Goal: Transaction & Acquisition: Obtain resource

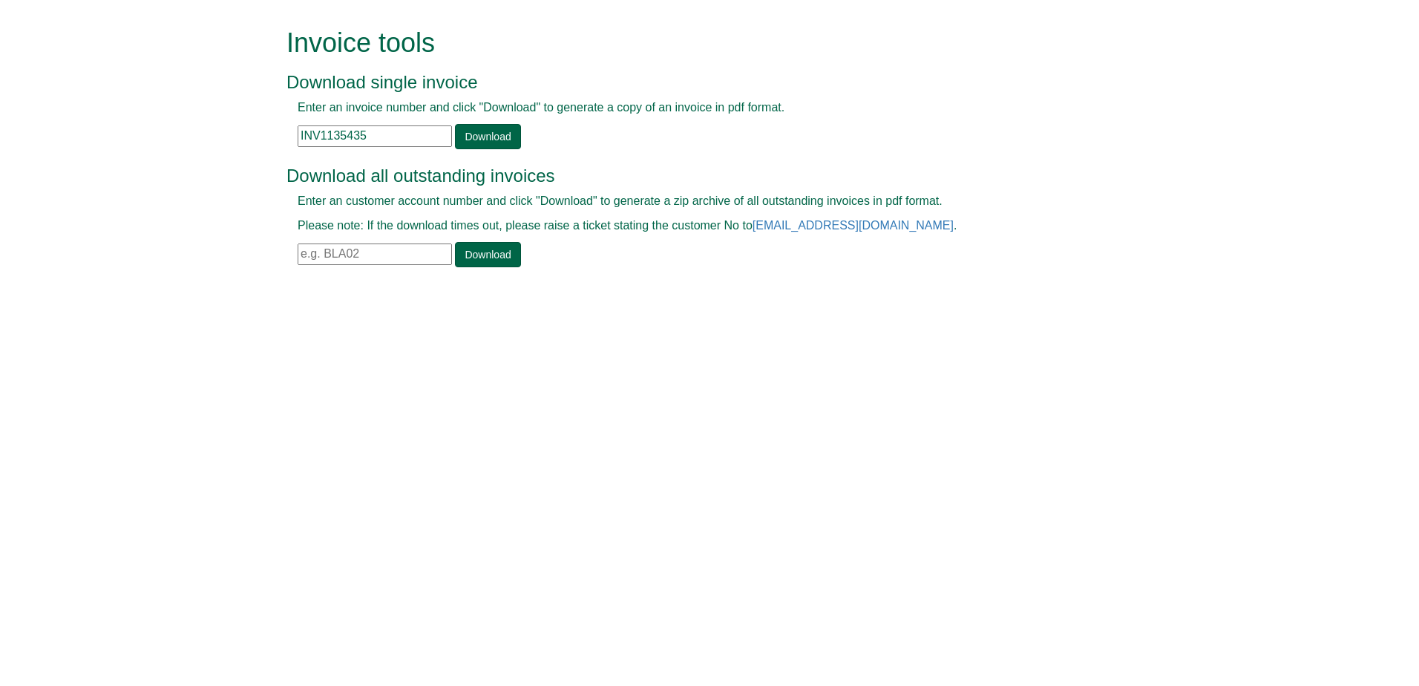
drag, startPoint x: 386, startPoint y: 134, endPoint x: 194, endPoint y: 143, distance: 191.7
click at [194, 143] on form "Invoice tools Download single invoice Enter an invoice number and click "Downlo…" at bounding box center [709, 149] width 1419 height 298
paste input "393754"
click at [464, 138] on link "Download" at bounding box center [487, 136] width 65 height 25
click at [375, 148] on div "Invoice tools Download single invoice Enter an invoice number and click "Downlo…" at bounding box center [721, 149] width 846 height 298
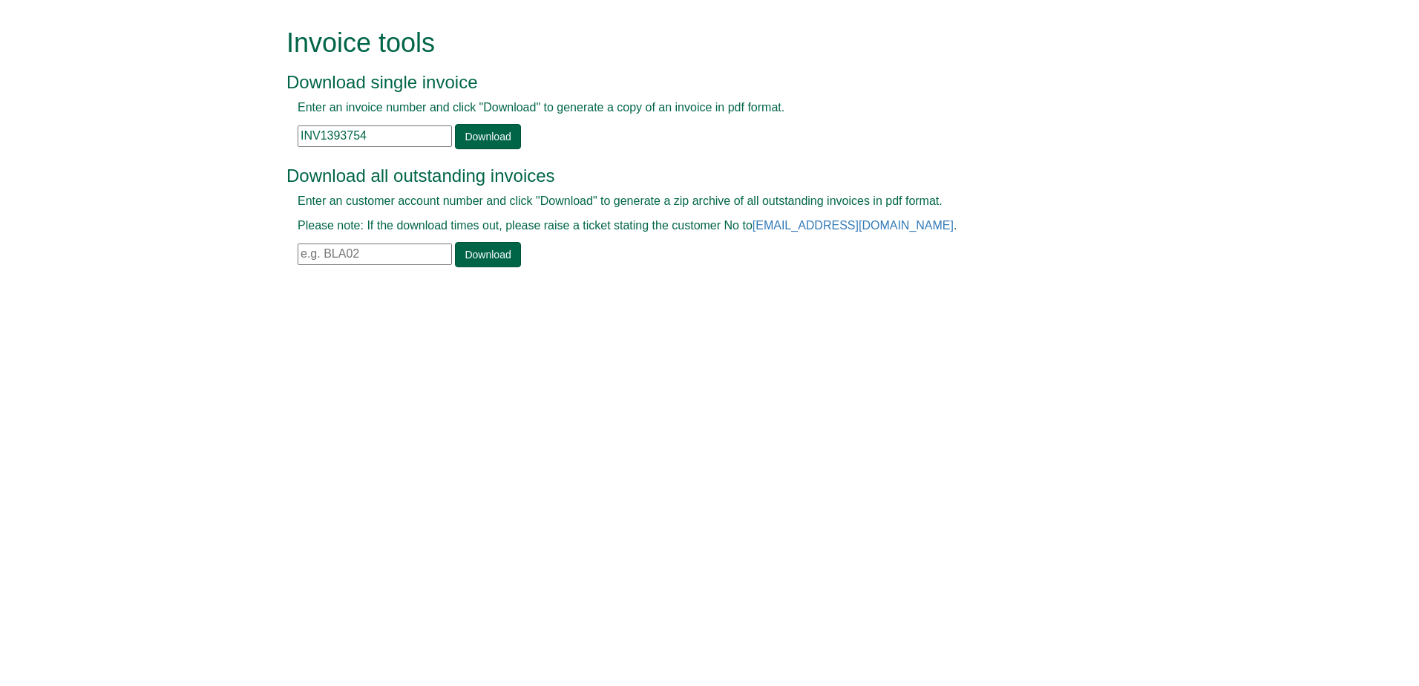
drag, startPoint x: 375, startPoint y: 148, endPoint x: 381, endPoint y: 137, distance: 13.0
click at [381, 137] on input "INV1393754" at bounding box center [375, 136] width 154 height 22
drag, startPoint x: 387, startPoint y: 142, endPoint x: 248, endPoint y: 141, distance: 138.8
click at [248, 141] on form "Invoice tools Download single invoice Enter an invoice number and click "Downlo…" at bounding box center [709, 149] width 1419 height 298
paste input "0964686"
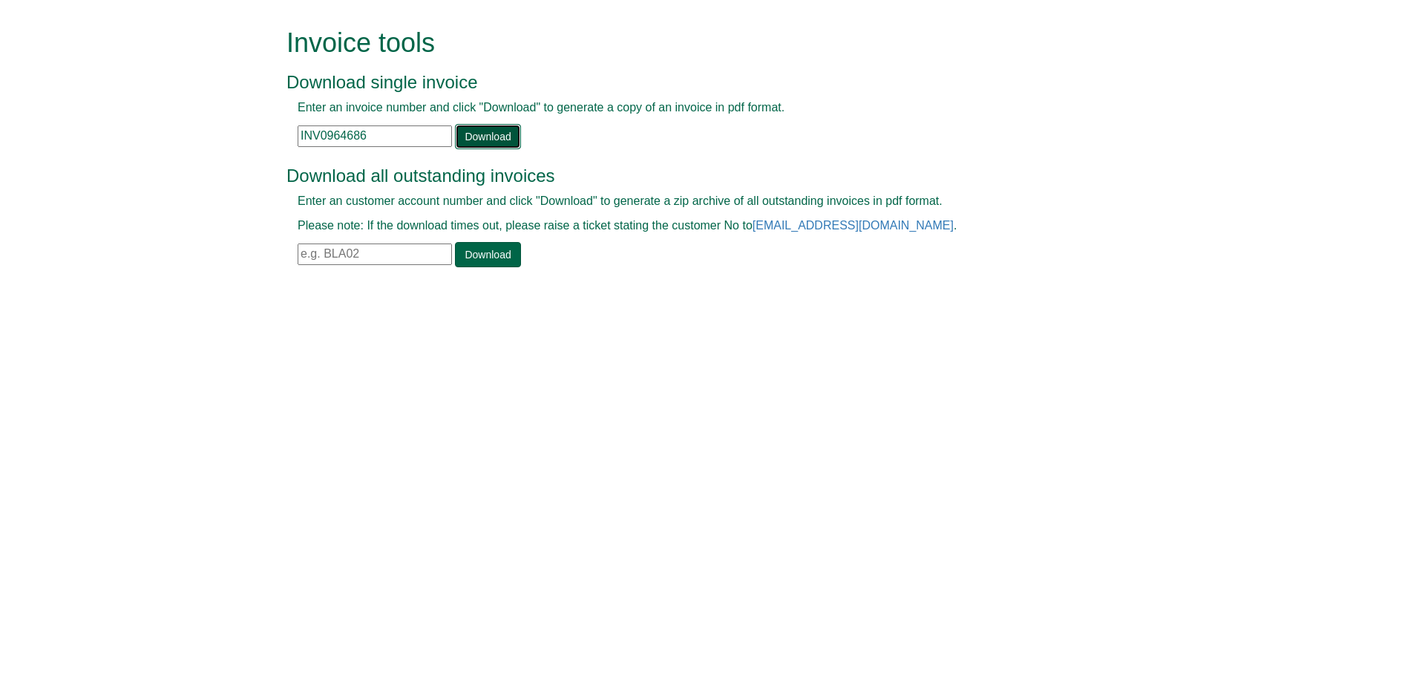
click at [465, 132] on link "Download" at bounding box center [487, 136] width 65 height 25
drag, startPoint x: 384, startPoint y: 128, endPoint x: 381, endPoint y: 150, distance: 22.6
click at [384, 128] on input "INV0964686" at bounding box center [375, 136] width 154 height 22
click at [379, 154] on div "Download all outstanding invoices Enter an customer account number and click "D…" at bounding box center [692, 209] width 813 height 117
drag, startPoint x: 384, startPoint y: 142, endPoint x: 248, endPoint y: 141, distance: 135.8
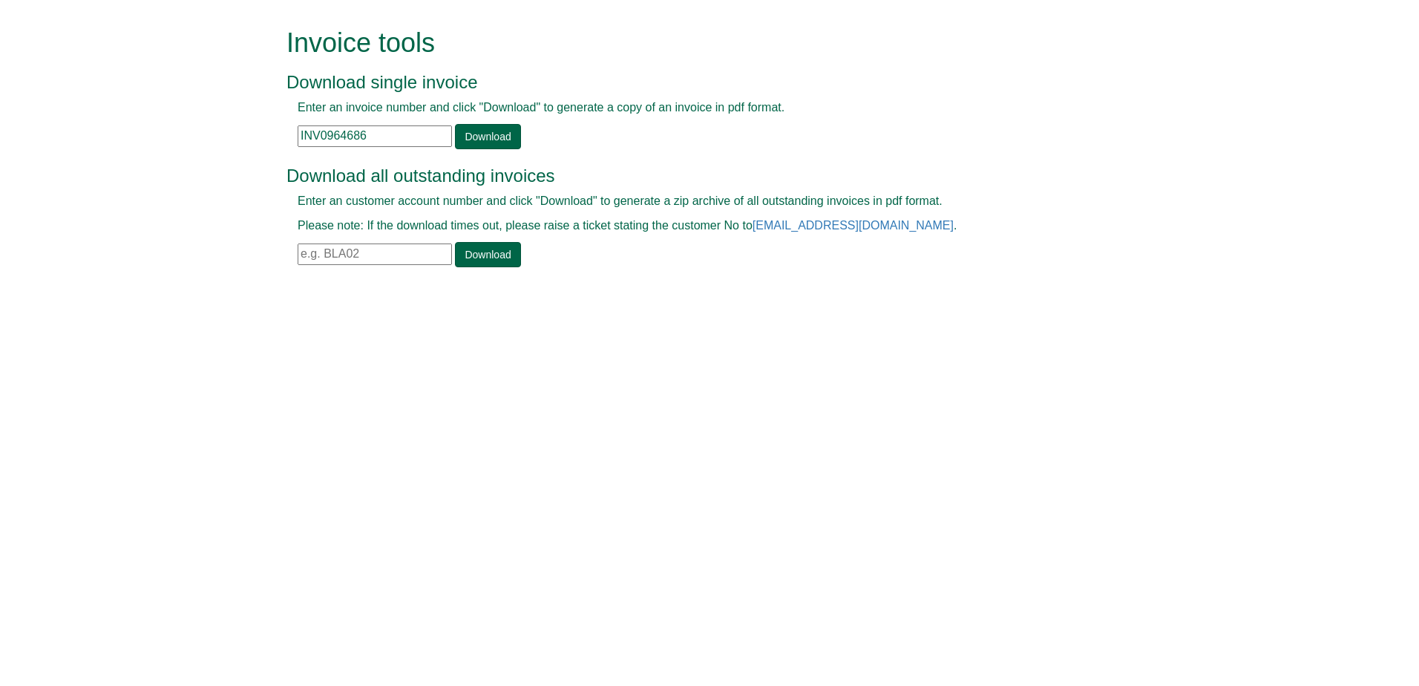
click at [248, 141] on form "Invoice tools Download single invoice Enter an invoice number and click "Downlo…" at bounding box center [709, 149] width 1419 height 298
click at [389, 143] on input "INV0964686" at bounding box center [375, 136] width 154 height 22
drag, startPoint x: 389, startPoint y: 139, endPoint x: 261, endPoint y: 147, distance: 127.9
click at [261, 147] on form "Invoice tools Download single invoice Enter an invoice number and click "Downlo…" at bounding box center [709, 149] width 1419 height 298
paste input "1259452"
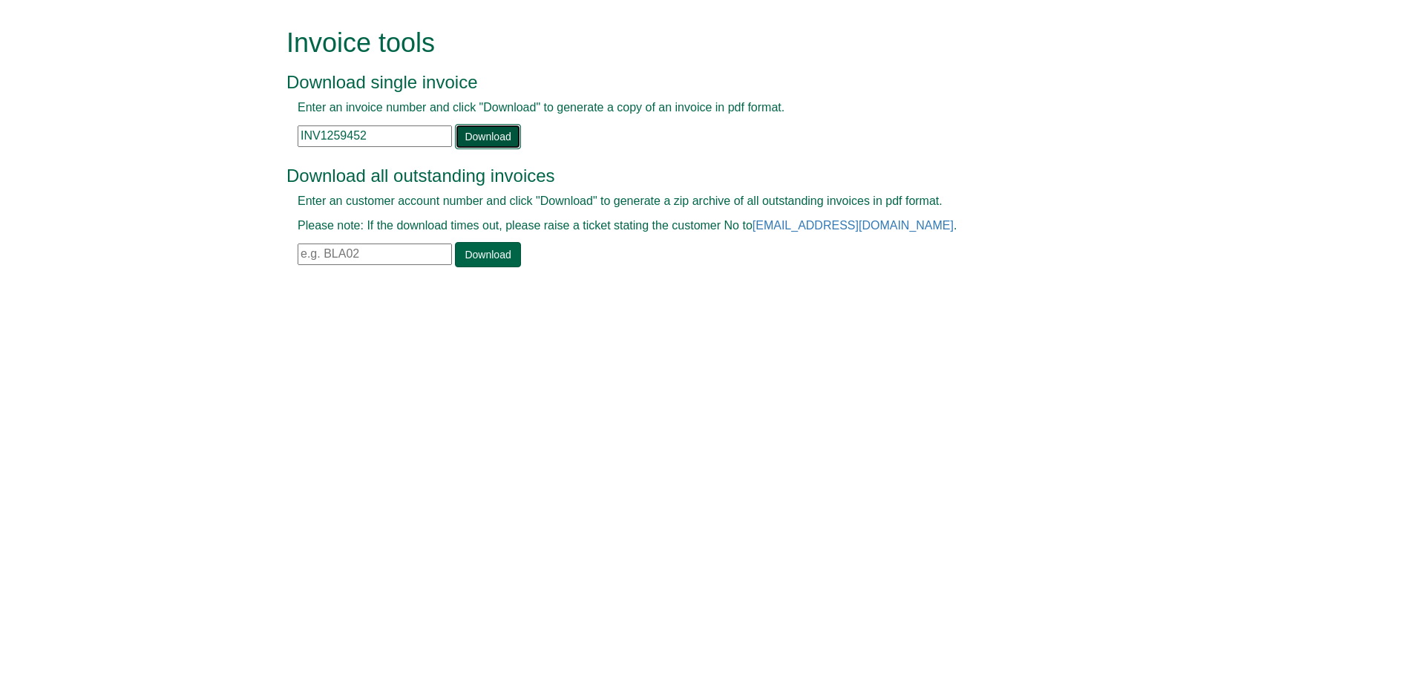
click at [462, 145] on link "Download" at bounding box center [487, 136] width 65 height 25
drag, startPoint x: 396, startPoint y: 127, endPoint x: 216, endPoint y: 131, distance: 180.4
click at [206, 125] on form "Invoice tools Download single invoice Enter an invoice number and click "Downlo…" at bounding box center [709, 149] width 1419 height 298
paste input "153513"
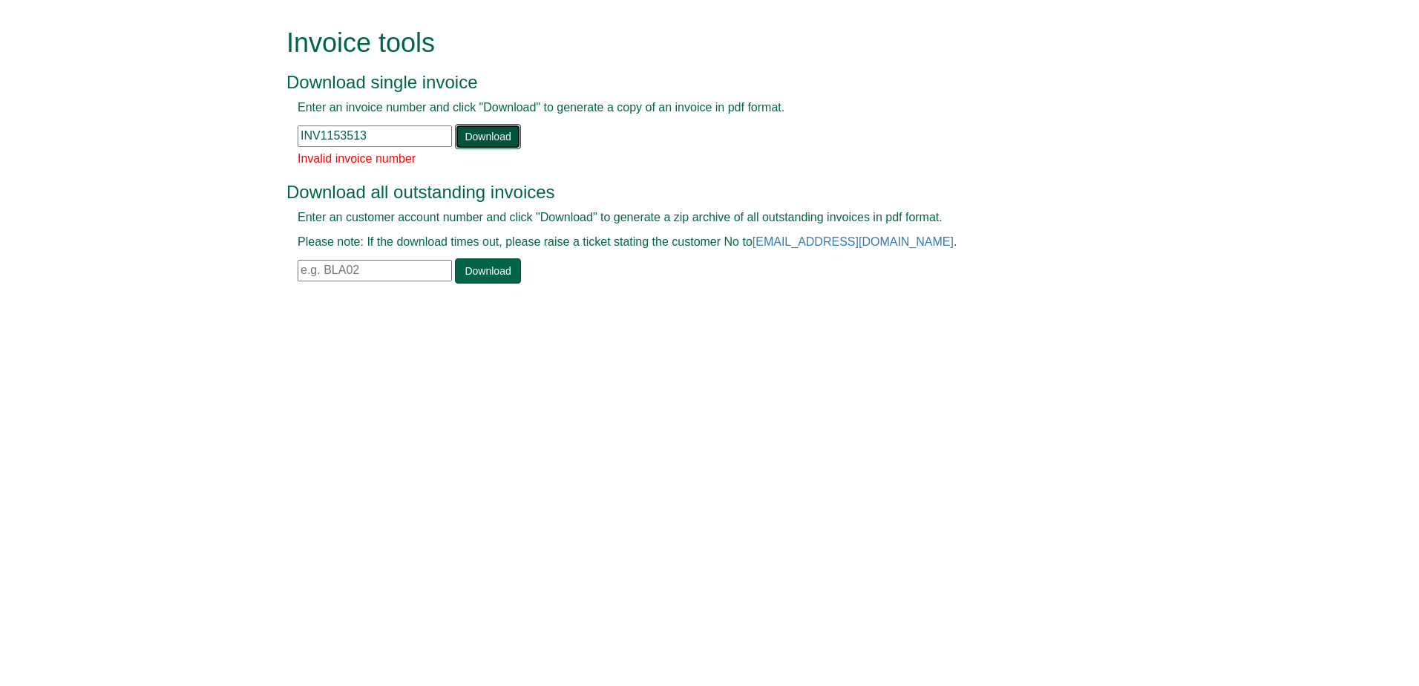
click at [487, 140] on link "Download" at bounding box center [487, 136] width 65 height 25
click at [395, 131] on input "INV1153513" at bounding box center [375, 136] width 154 height 22
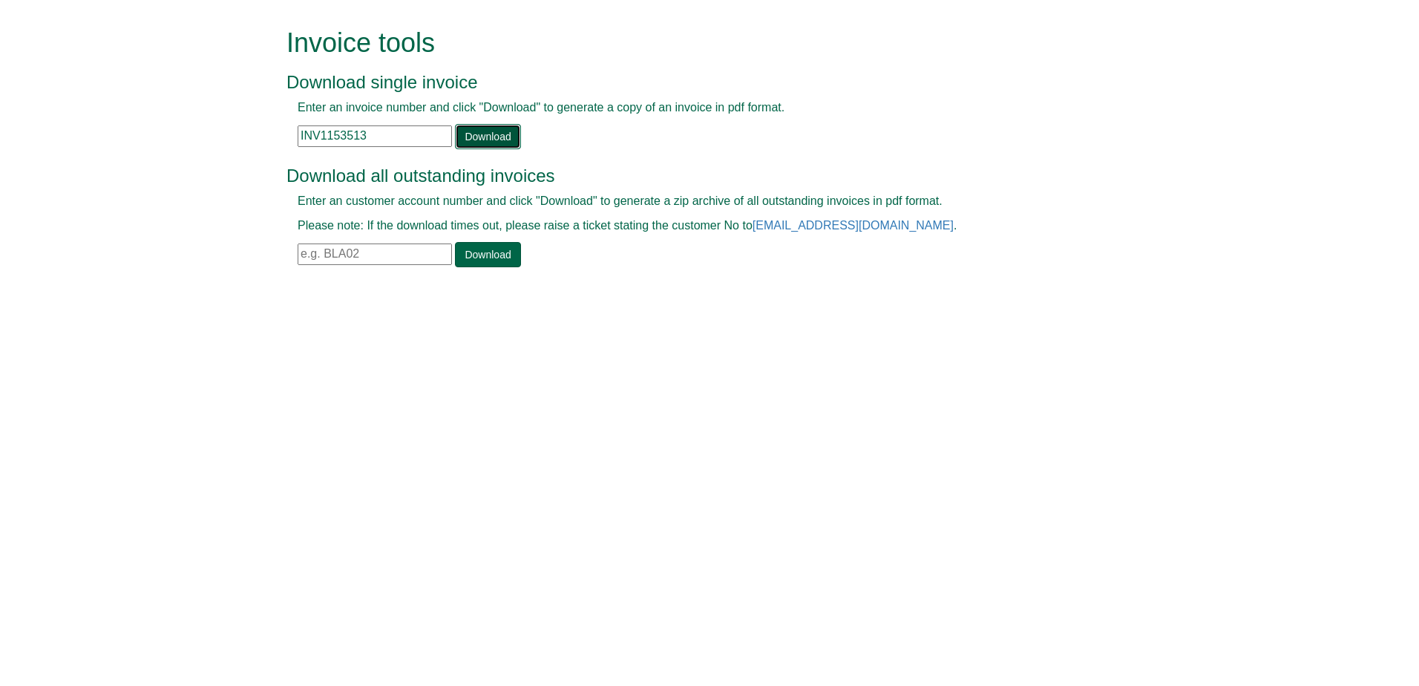
click at [485, 136] on link "Download" at bounding box center [487, 136] width 65 height 25
drag, startPoint x: 367, startPoint y: 137, endPoint x: 260, endPoint y: 159, distance: 109.0
click at [273, 133] on form "Invoice tools Download single invoice Enter an invoice number and click "Downlo…" at bounding box center [709, 149] width 1419 height 298
paste input "127820"
type input "INV1278203"
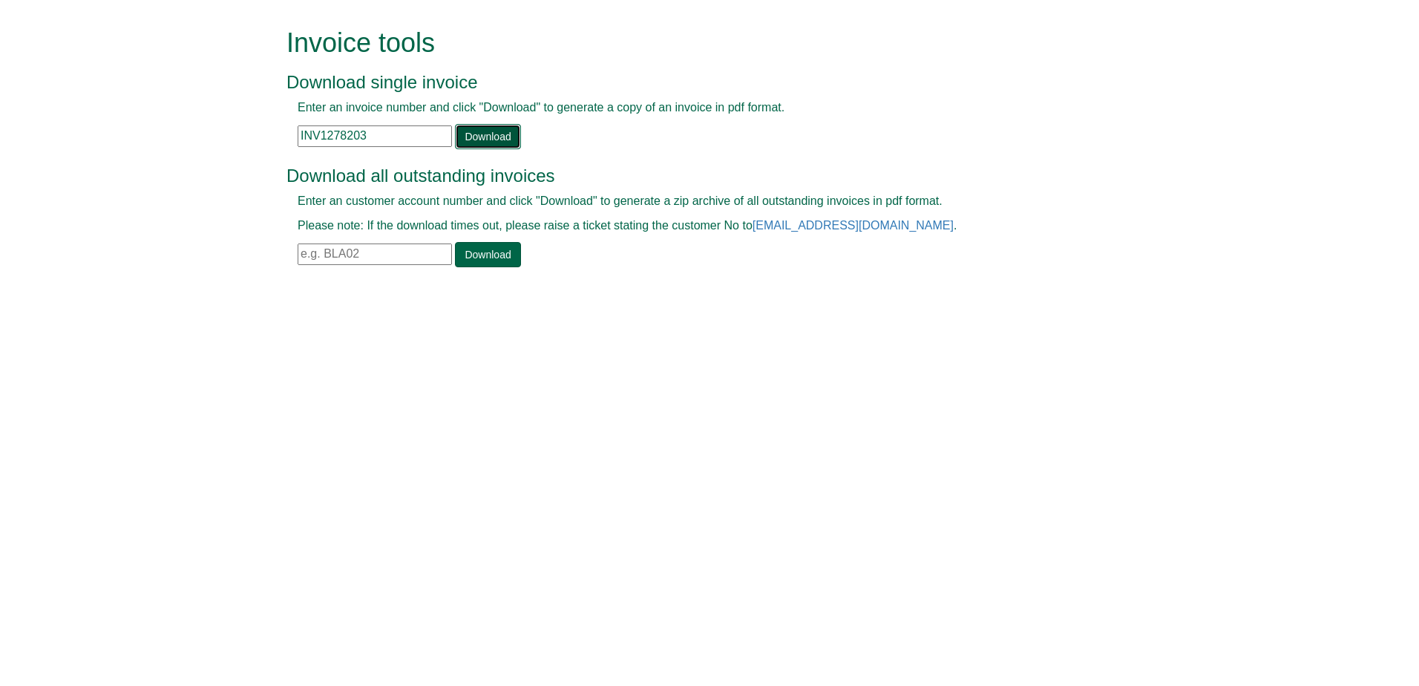
click at [476, 144] on link "Download" at bounding box center [487, 136] width 65 height 25
